Goal: Information Seeking & Learning: Learn about a topic

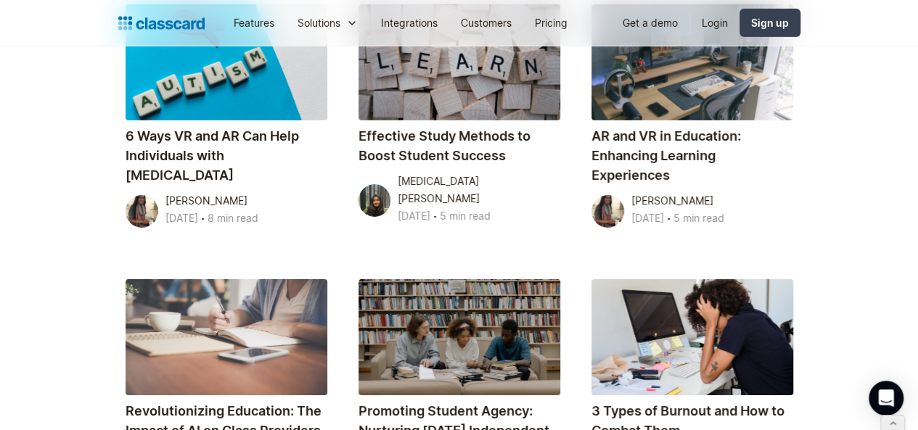
scroll to position [7913, 0]
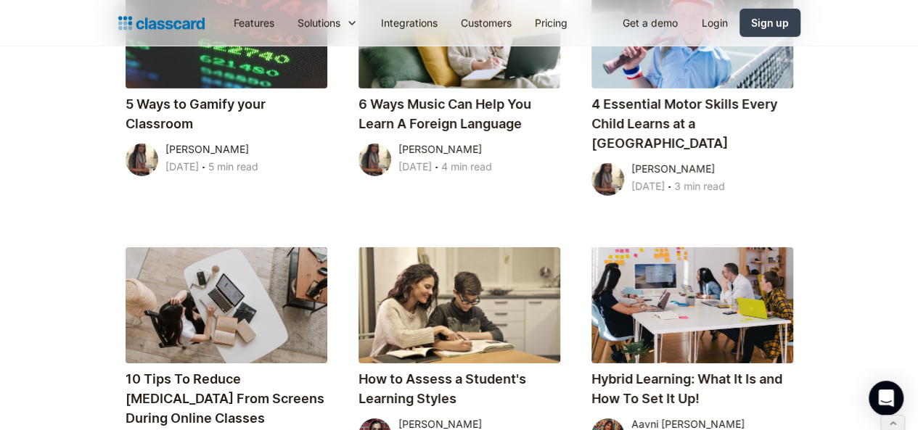
scroll to position [2573, 0]
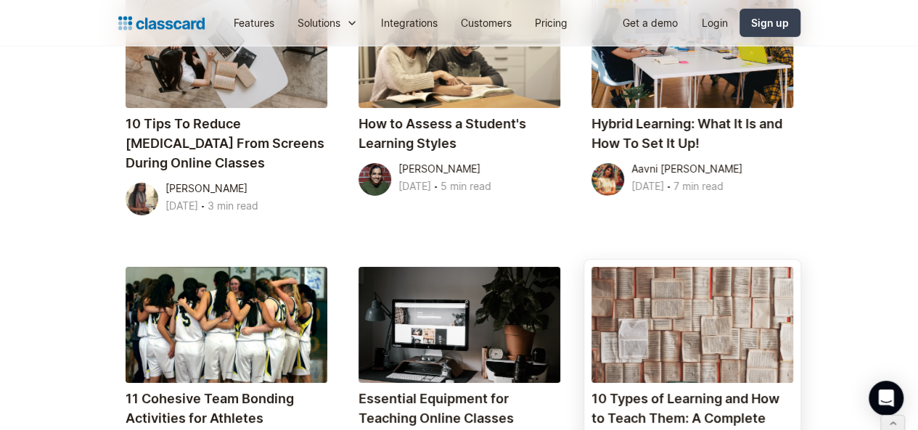
click at [769, 267] on div at bounding box center [693, 325] width 202 height 116
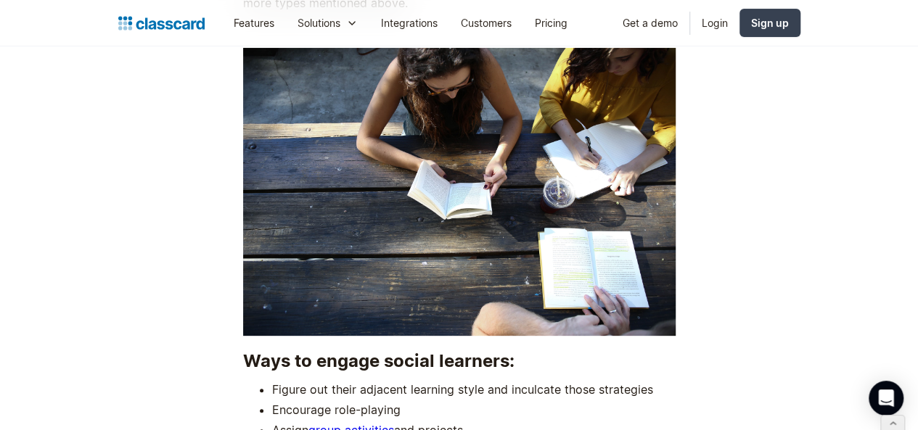
scroll to position [5611, 0]
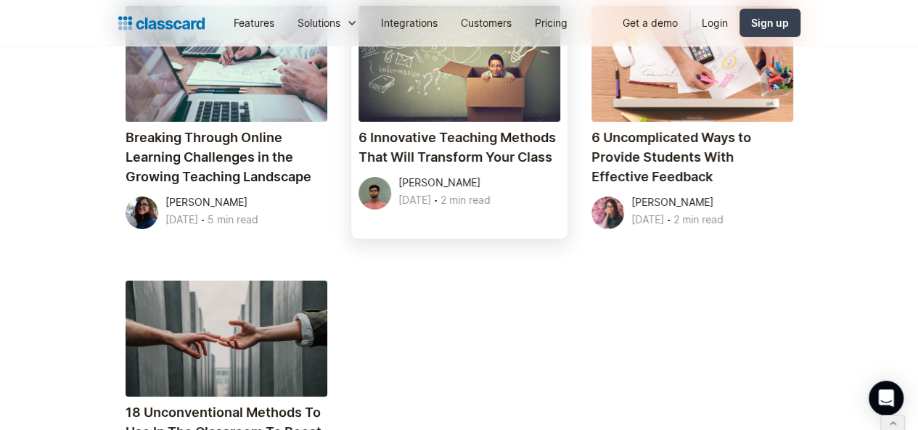
scroll to position [5263, 0]
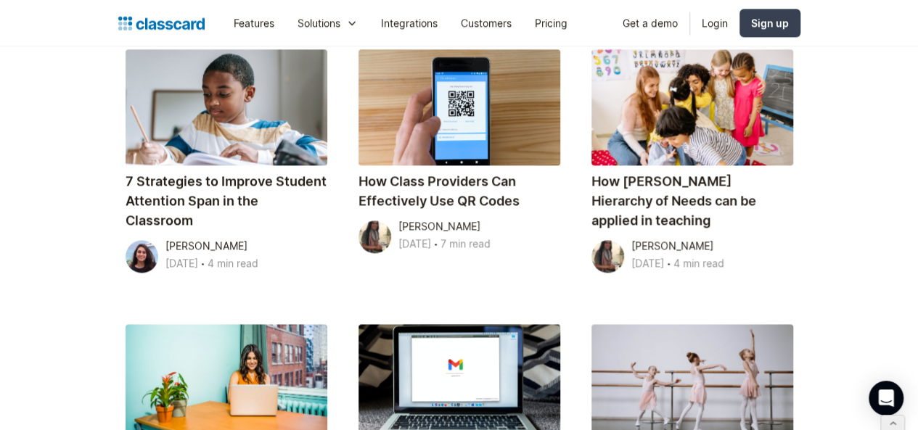
scroll to position [2318, 0]
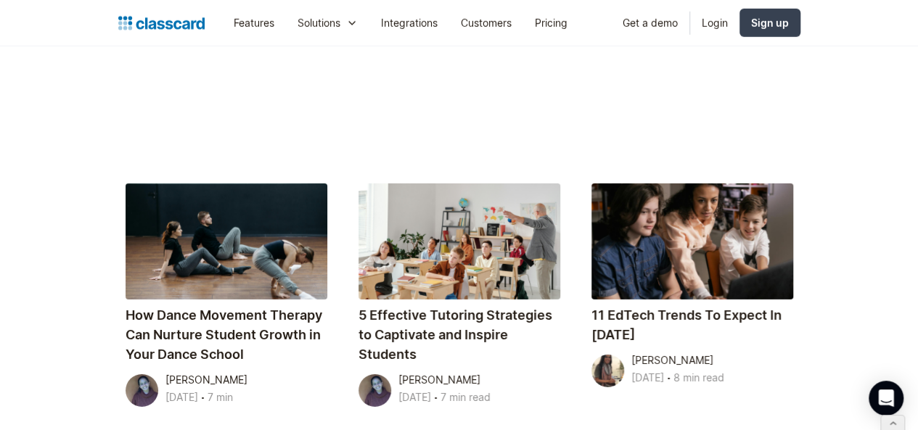
scroll to position [2202, 0]
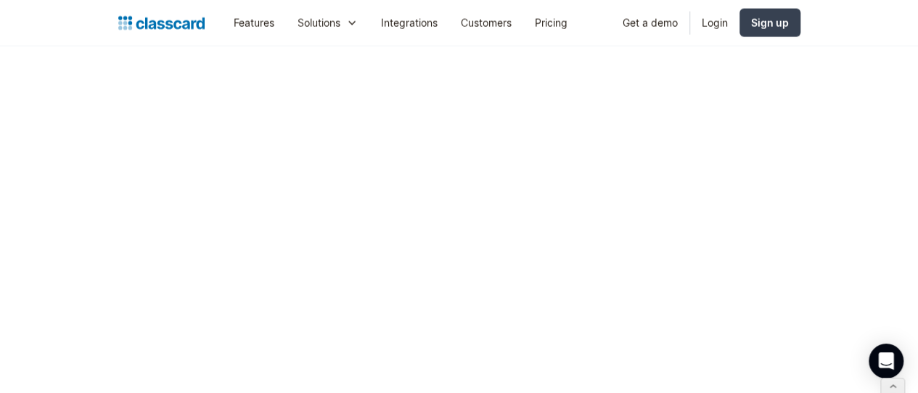
scroll to position [2690, 0]
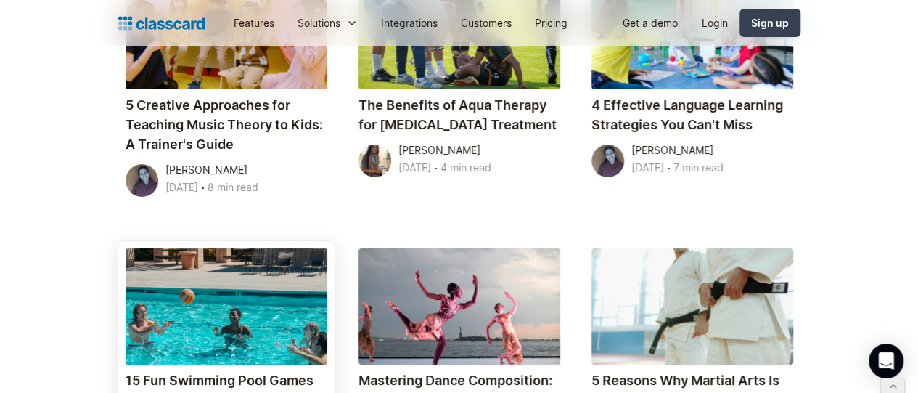
click at [206, 248] on div at bounding box center [227, 306] width 202 height 116
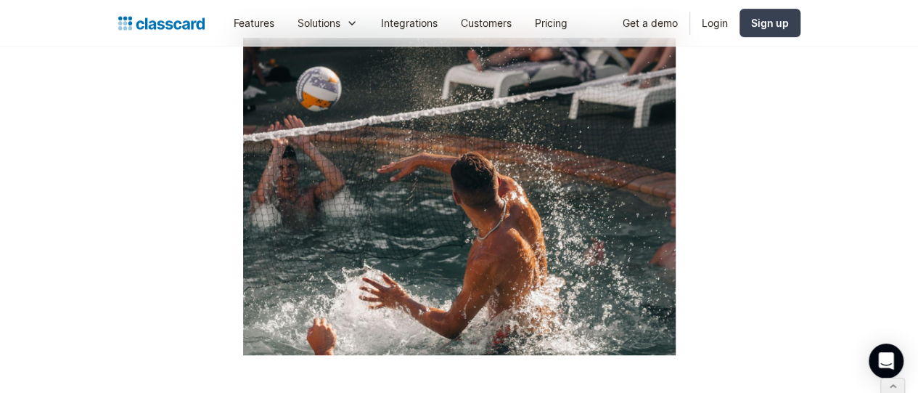
scroll to position [8541, 0]
